Goal: Transaction & Acquisition: Purchase product/service

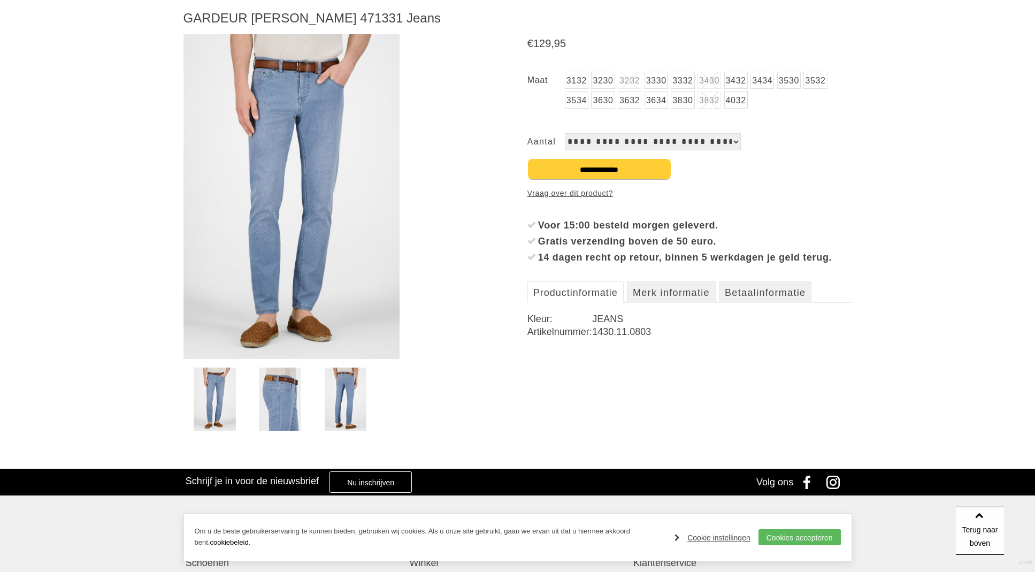
scroll to position [144, 0]
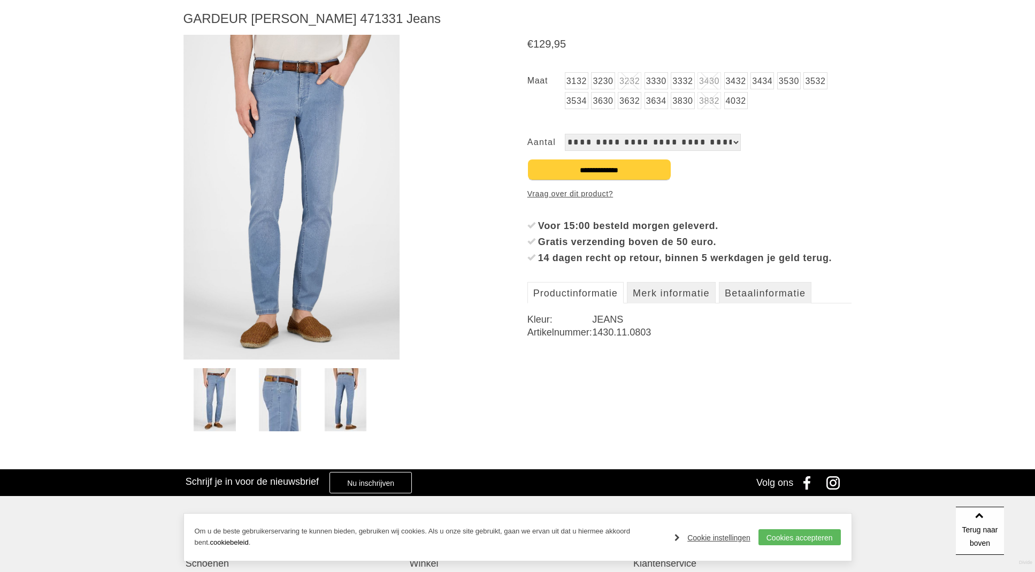
click at [602, 303] on link "Productinformatie" at bounding box center [576, 292] width 96 height 21
click at [653, 303] on link "Merk informatie" at bounding box center [671, 292] width 89 height 21
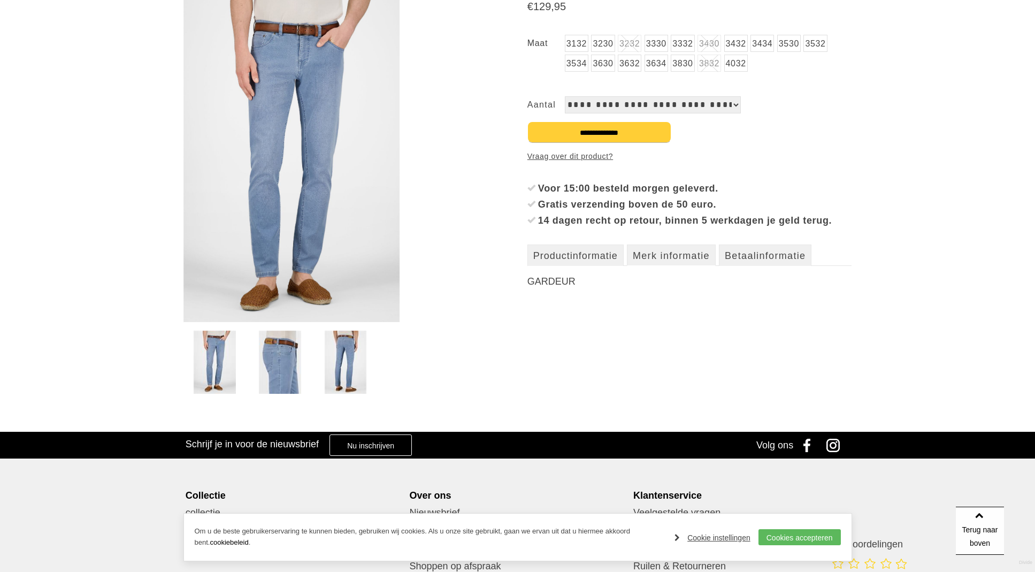
scroll to position [182, 0]
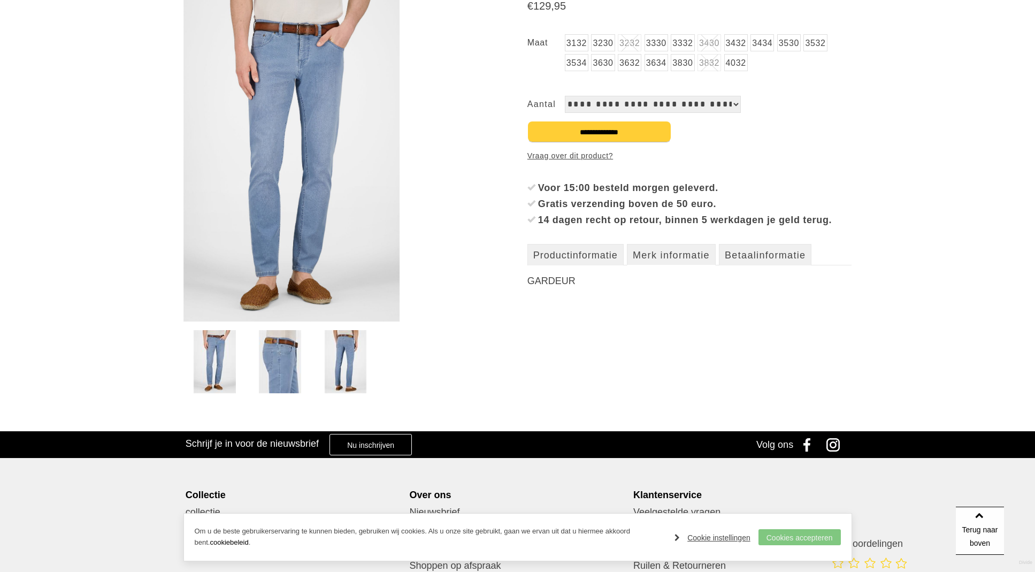
click at [819, 533] on link "Cookies accepteren" at bounding box center [800, 537] width 82 height 16
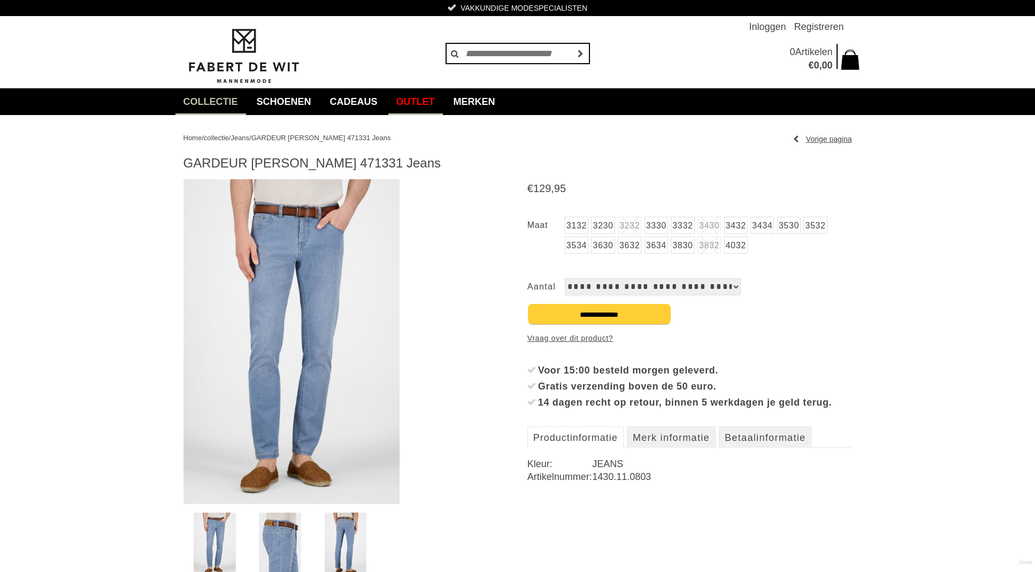
click at [435, 98] on link "Outlet" at bounding box center [415, 101] width 55 height 27
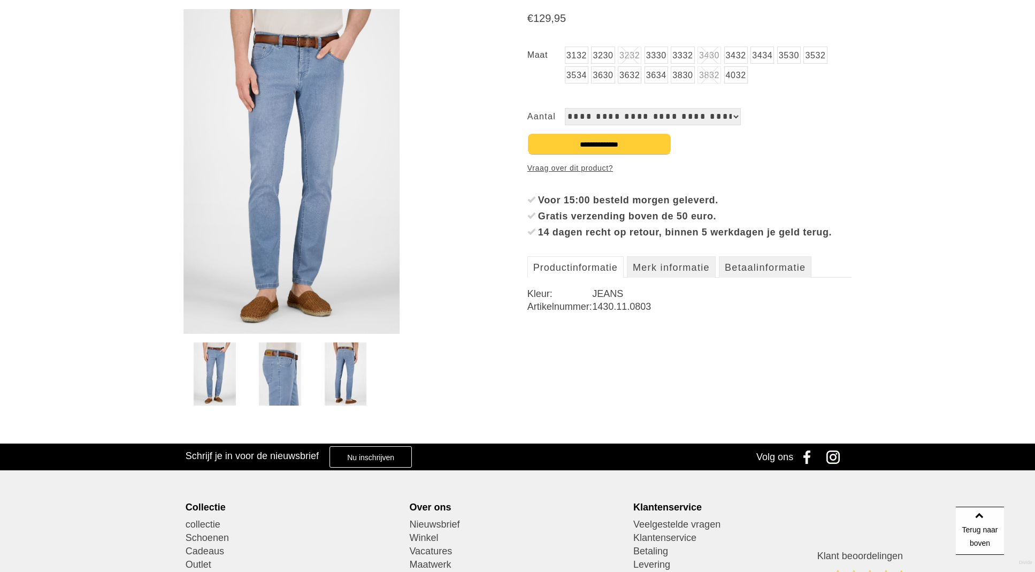
scroll to position [171, 0]
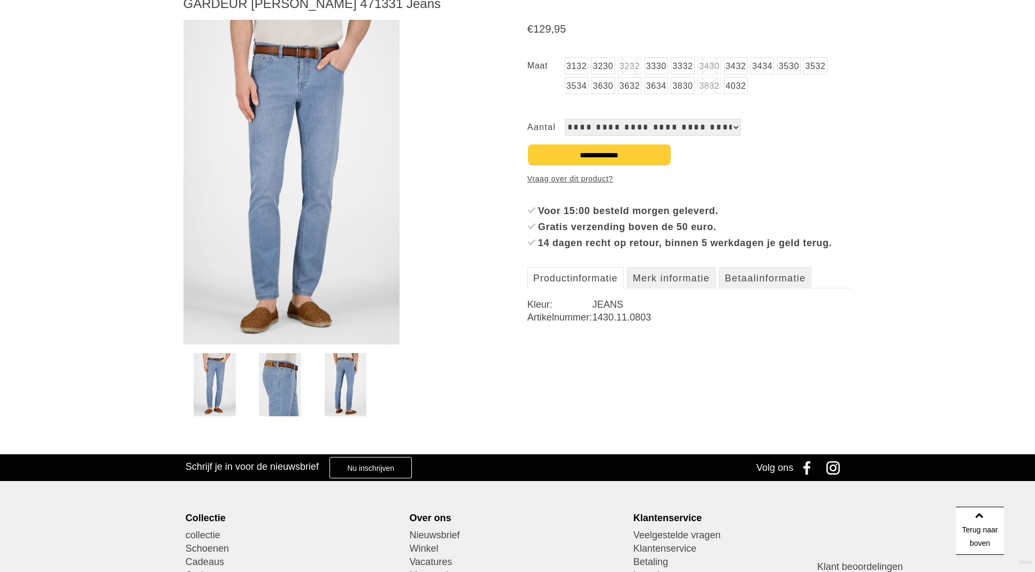
click at [312, 273] on img at bounding box center [292, 182] width 217 height 325
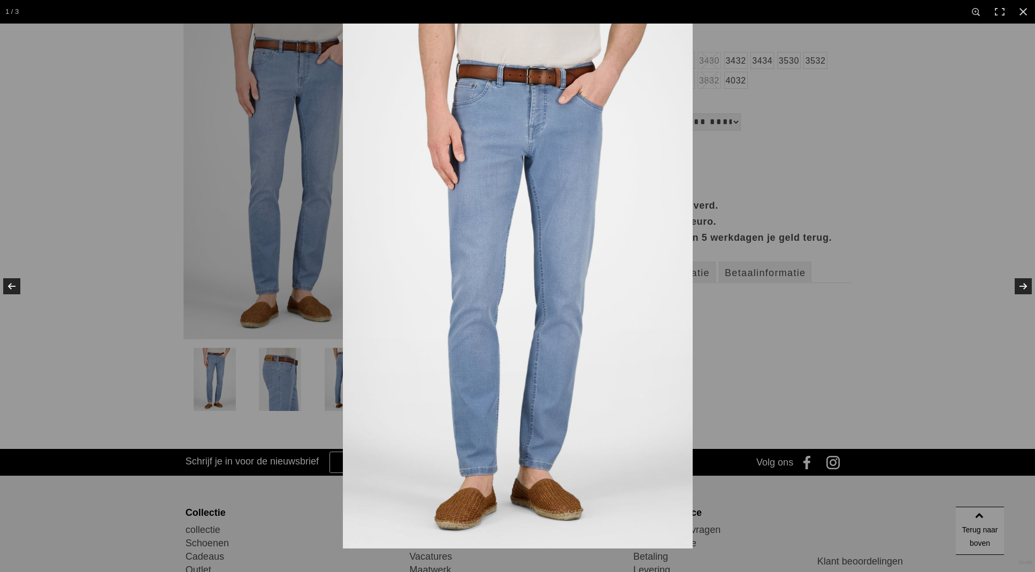
scroll to position [163, 0]
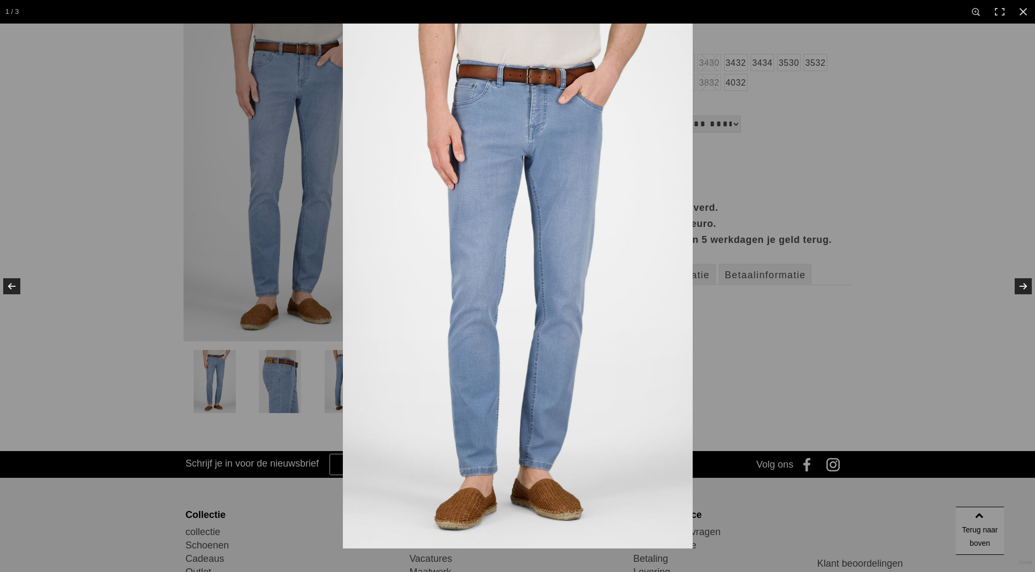
click at [421, 273] on img at bounding box center [518, 286] width 350 height 525
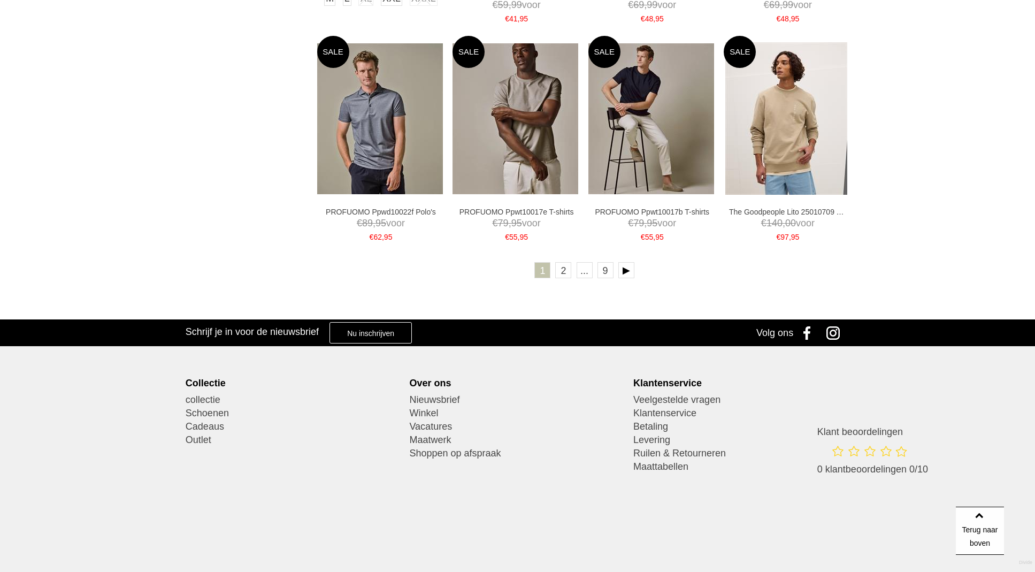
scroll to position [1912, 0]
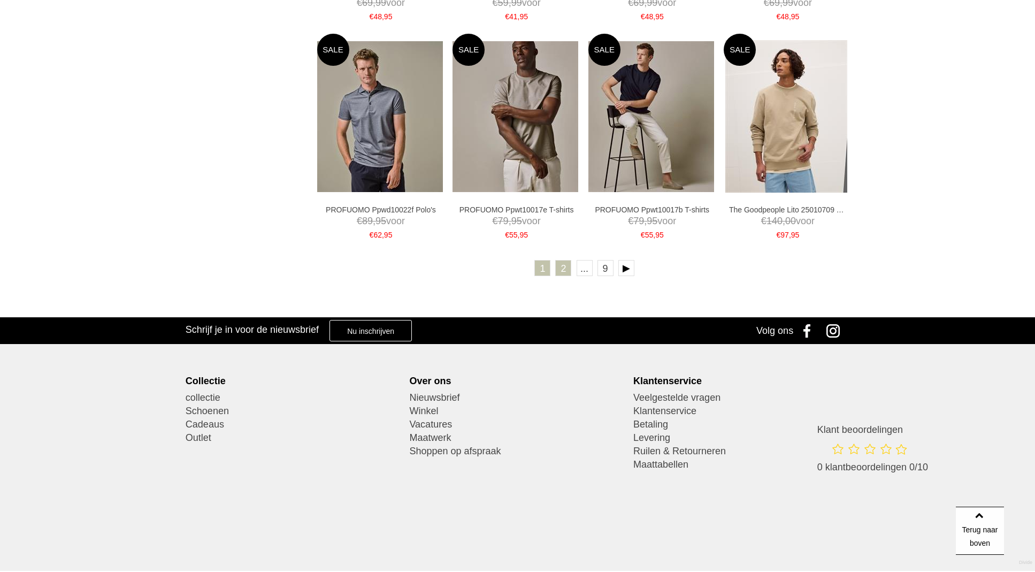
click at [570, 266] on link "2" at bounding box center [563, 268] width 16 height 16
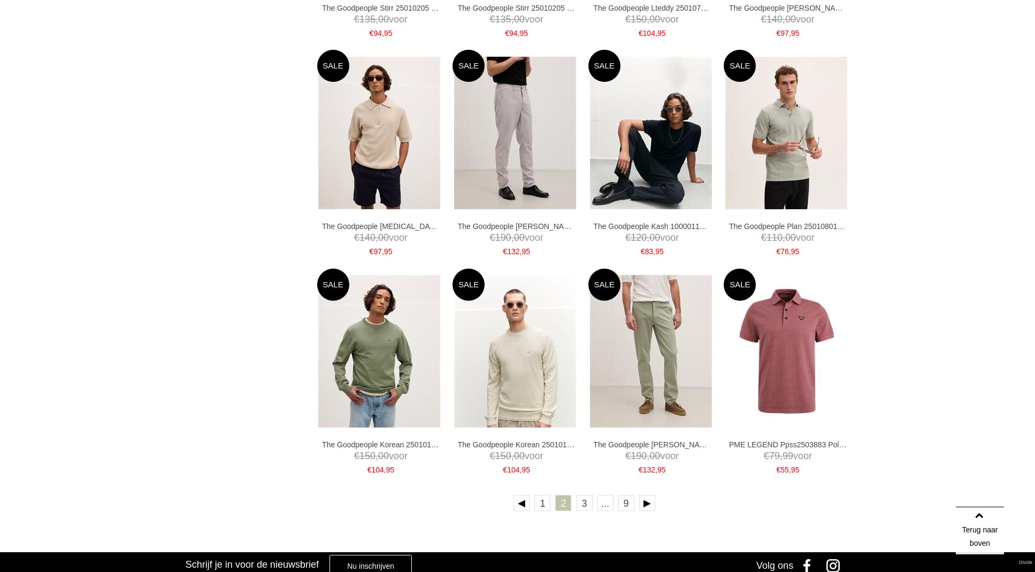
scroll to position [1671, 0]
